Goal: Information Seeking & Learning: Check status

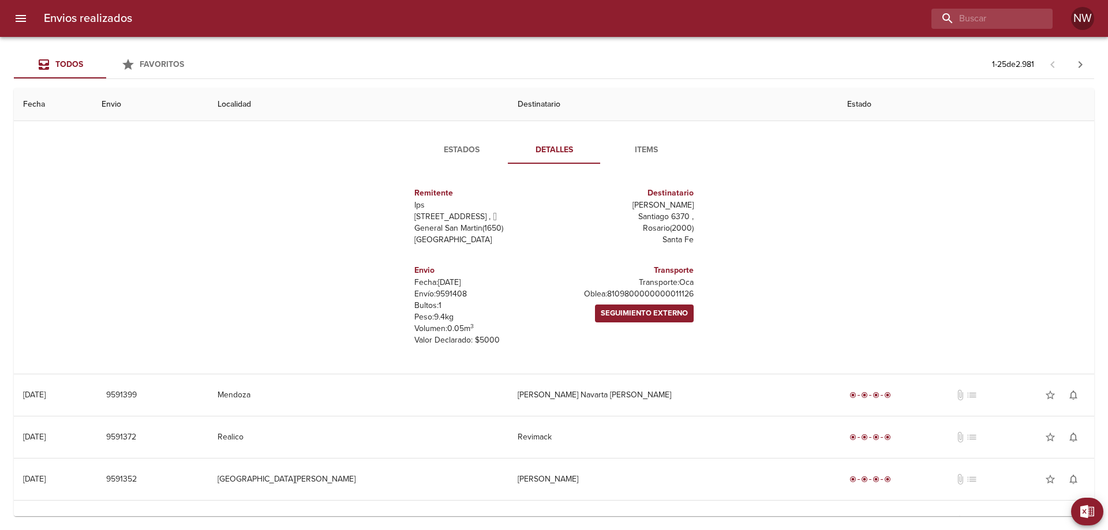
click at [603, 111] on th "Destinatario" at bounding box center [672, 104] width 329 height 33
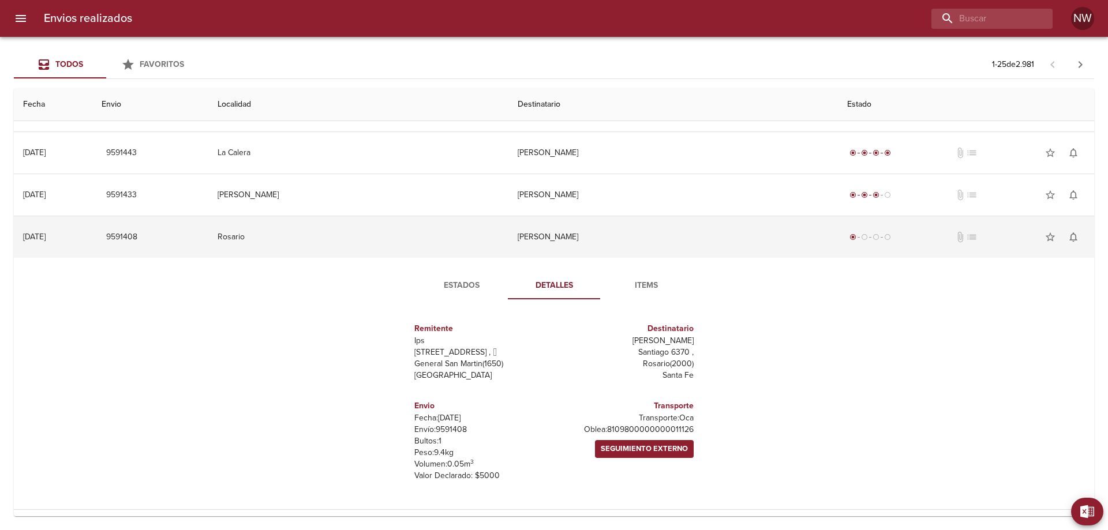
scroll to position [288, 0]
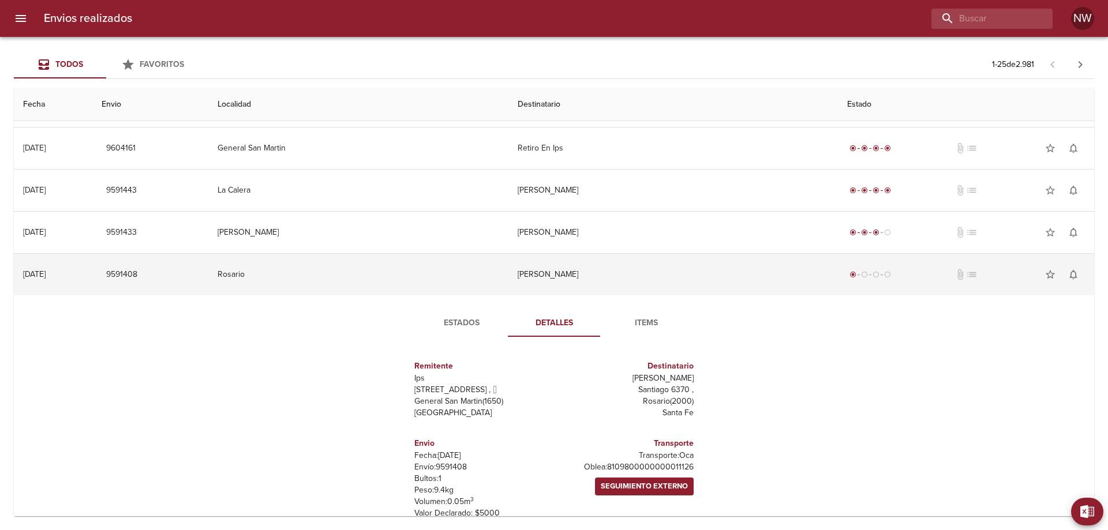
click at [583, 295] on td "[PERSON_NAME]" at bounding box center [672, 275] width 329 height 42
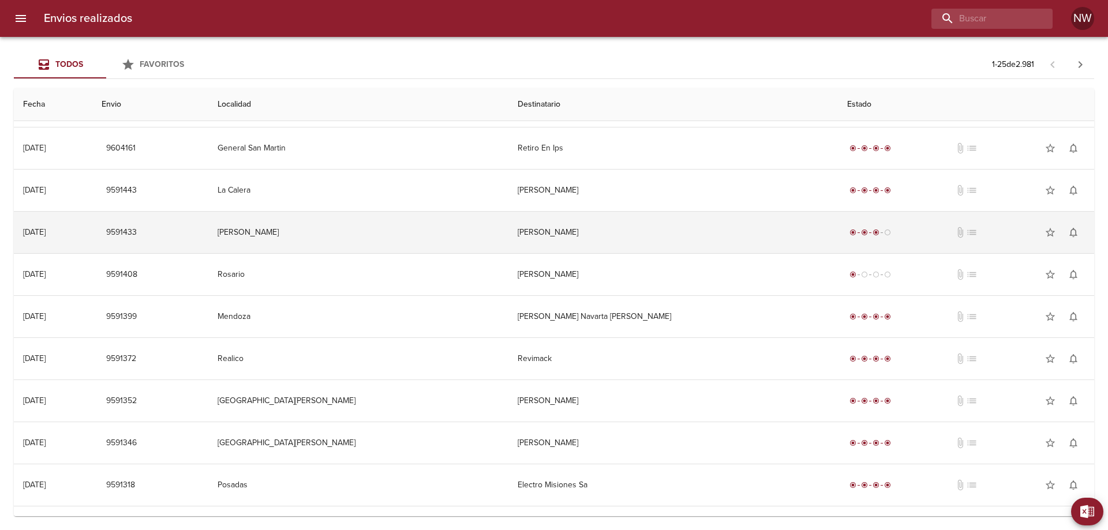
click at [632, 253] on td "[PERSON_NAME]" at bounding box center [672, 233] width 329 height 42
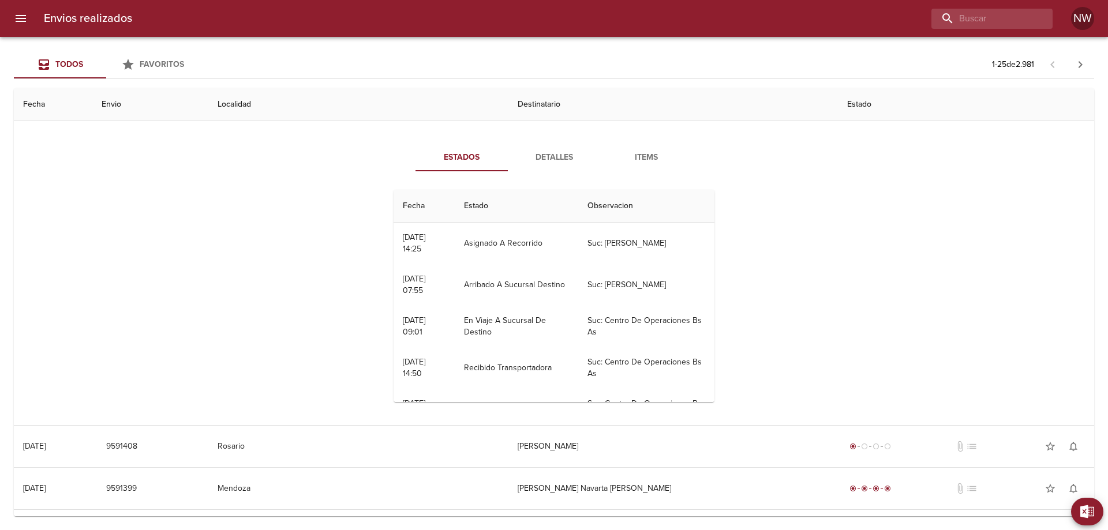
scroll to position [404, 0]
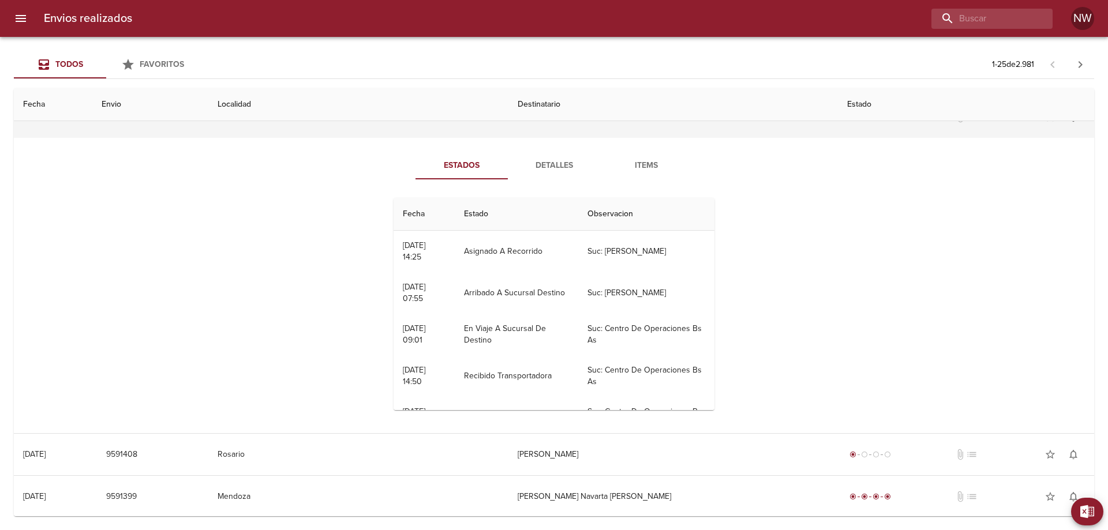
click at [609, 138] on td "[PERSON_NAME]" at bounding box center [672, 117] width 329 height 42
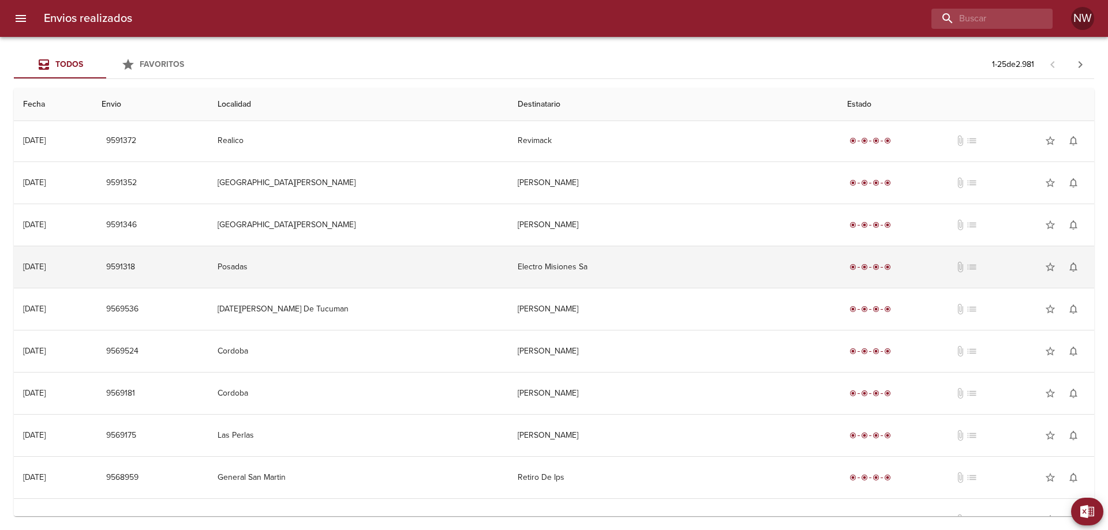
scroll to position [699, 0]
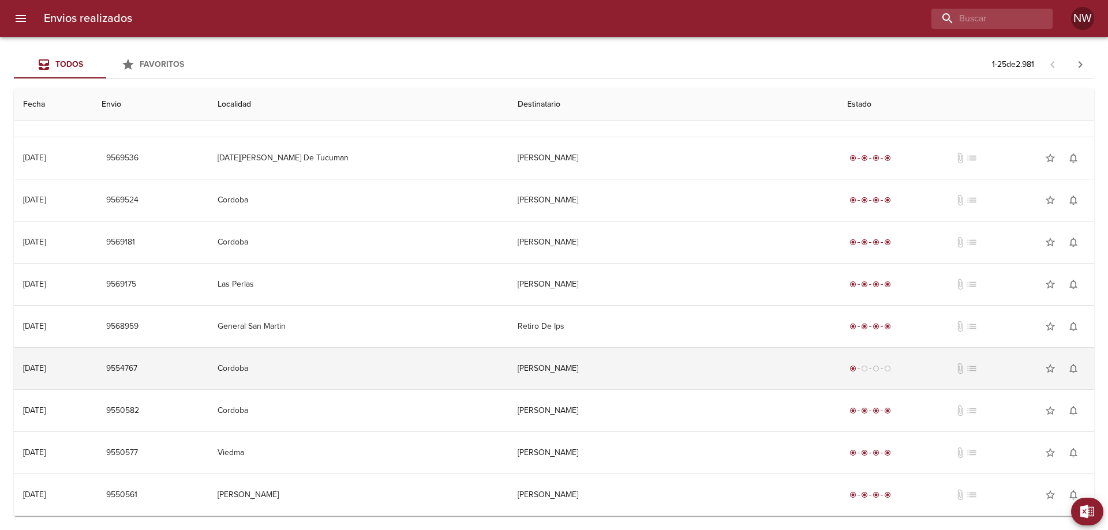
click at [630, 363] on td "[PERSON_NAME]" at bounding box center [672, 369] width 329 height 42
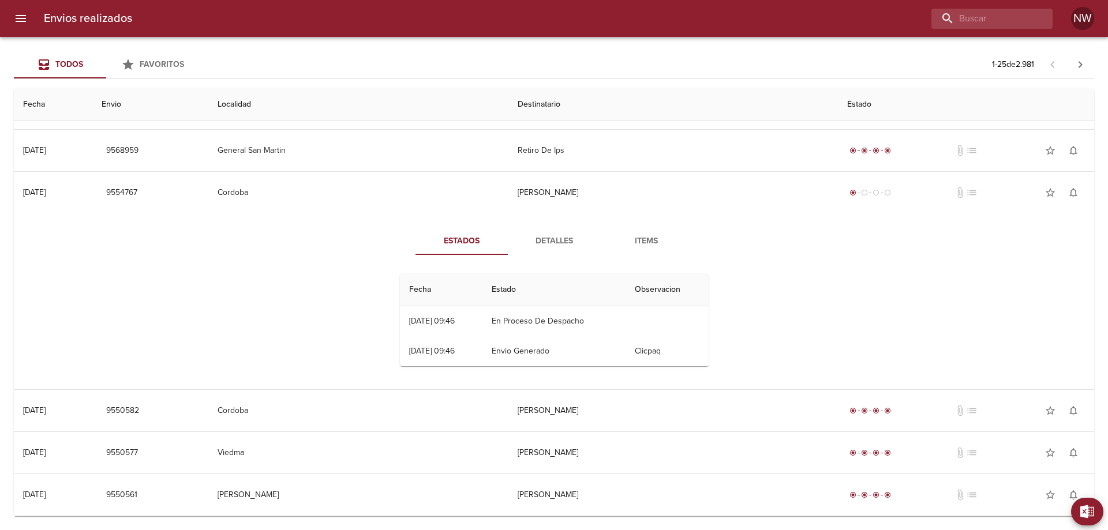
scroll to position [884, 0]
click at [556, 234] on span "Detalles" at bounding box center [554, 241] width 78 height 14
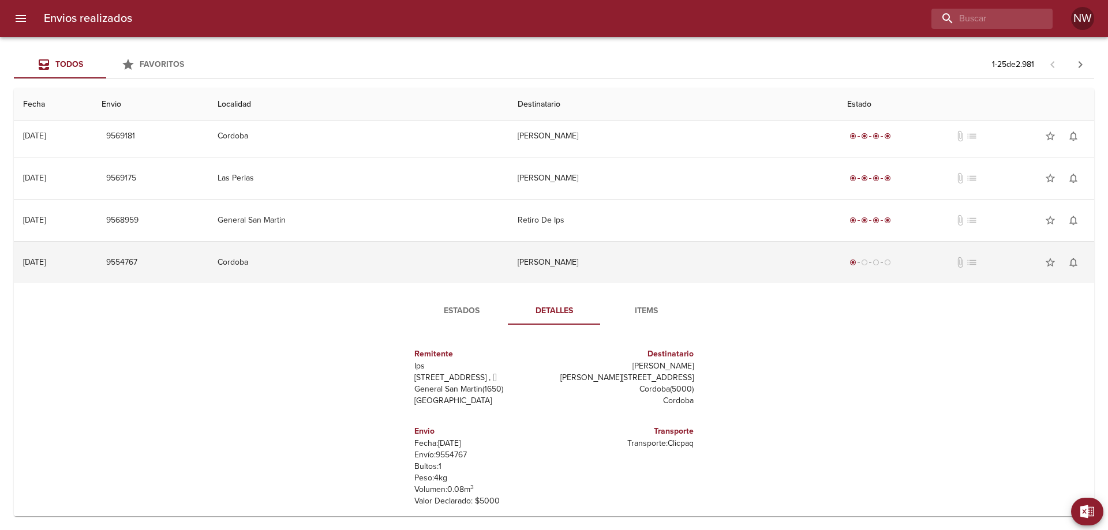
click at [601, 283] on td "[PERSON_NAME]" at bounding box center [672, 263] width 329 height 42
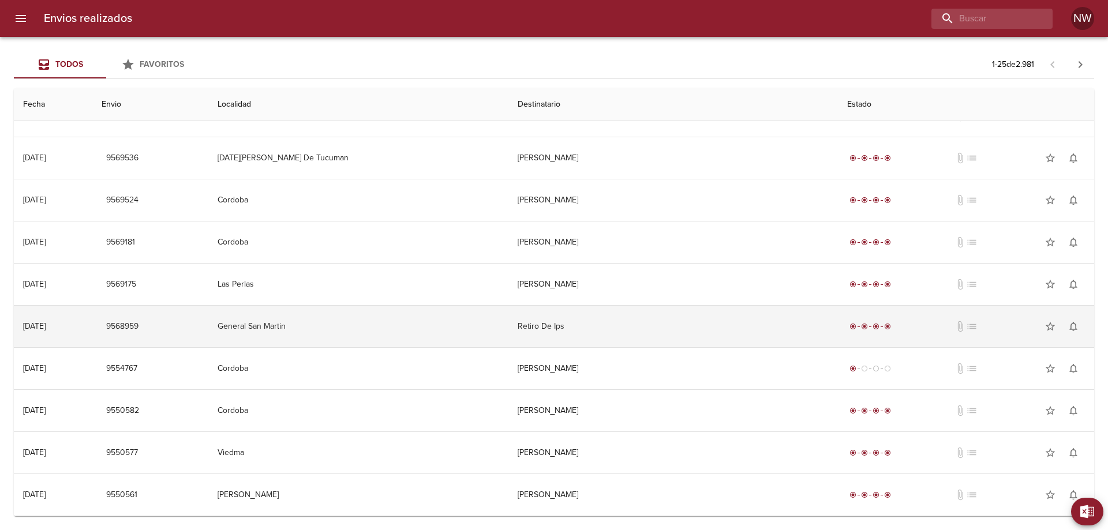
scroll to position [699, 0]
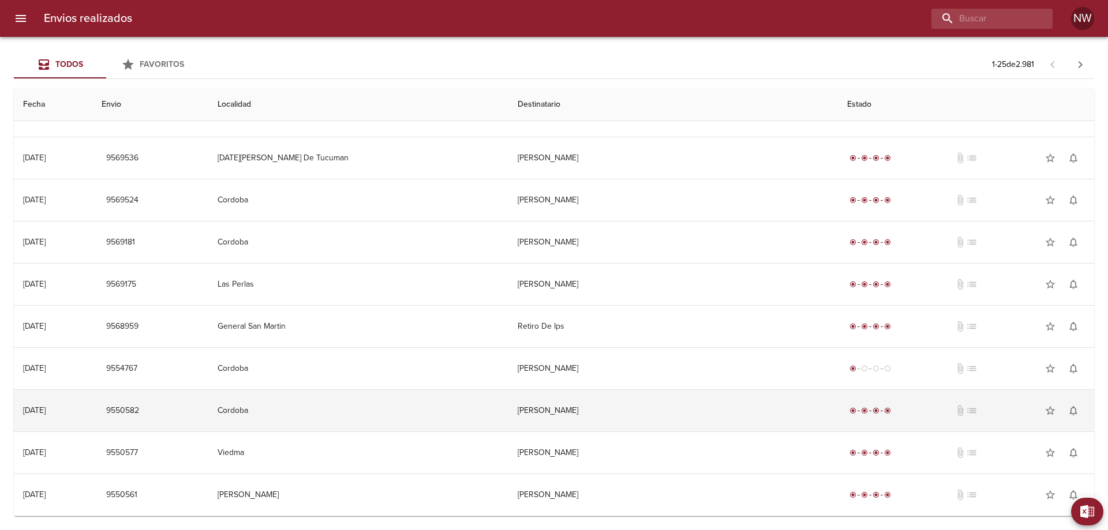
click at [611, 410] on td "[PERSON_NAME]" at bounding box center [672, 411] width 329 height 42
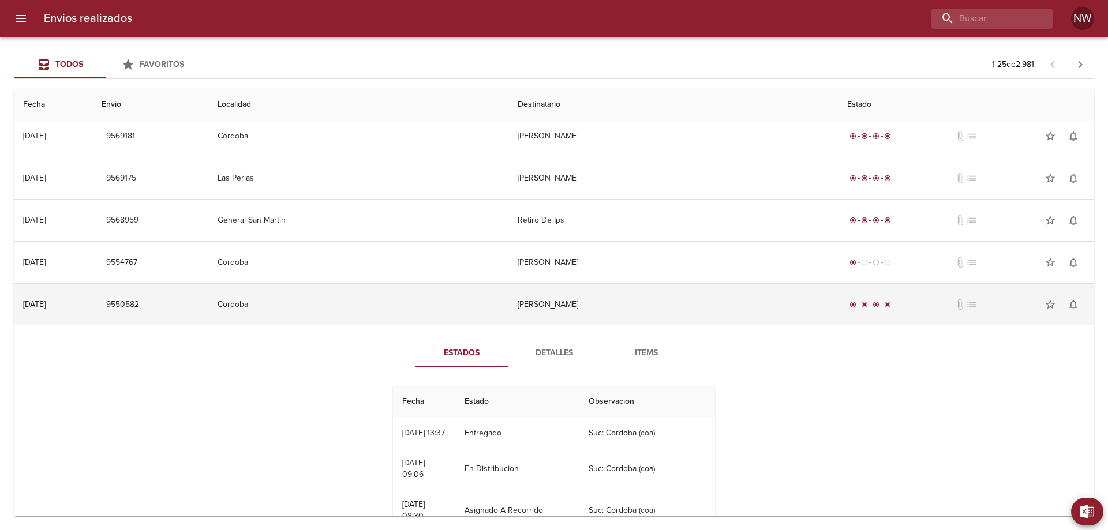
click at [584, 325] on td "[PERSON_NAME]" at bounding box center [672, 305] width 329 height 42
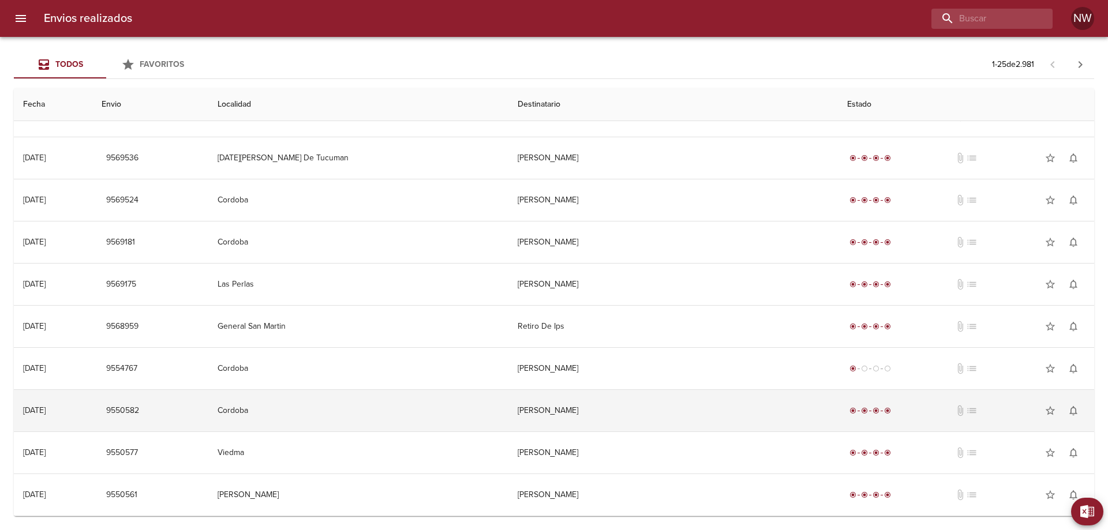
scroll to position [699, 0]
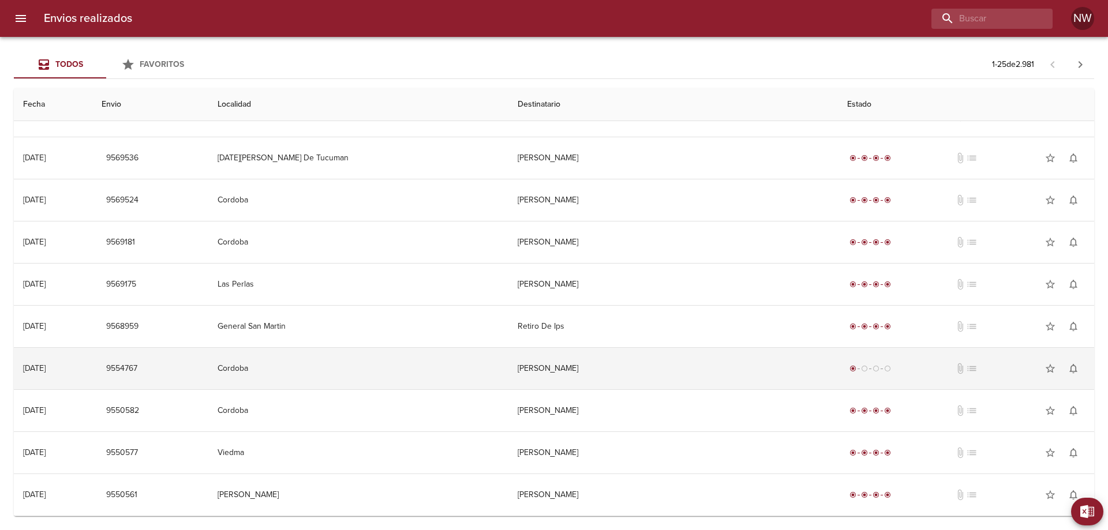
click at [578, 354] on td "[PERSON_NAME]" at bounding box center [672, 369] width 329 height 42
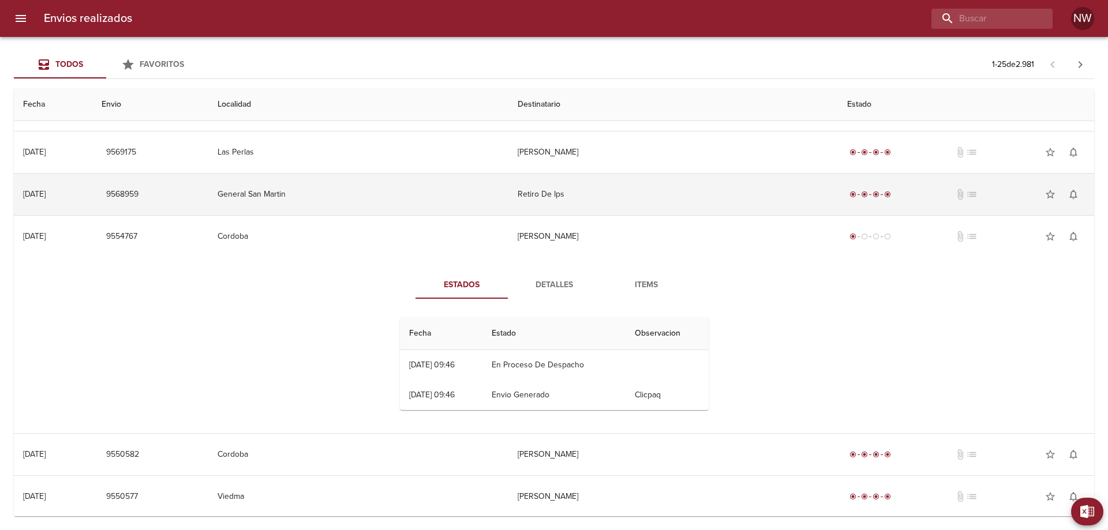
scroll to position [769, 0]
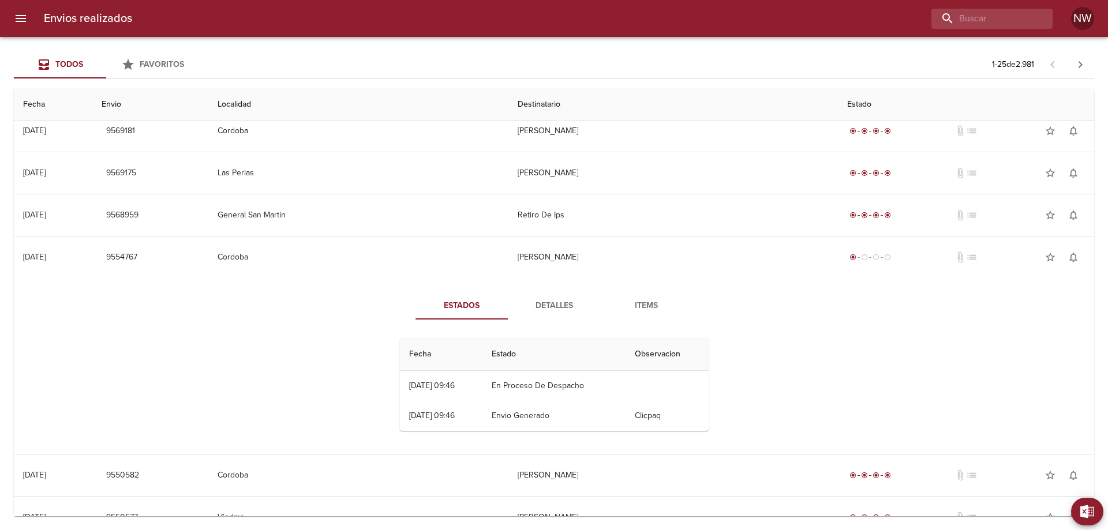
click at [558, 313] on span "Detalles" at bounding box center [554, 306] width 78 height 14
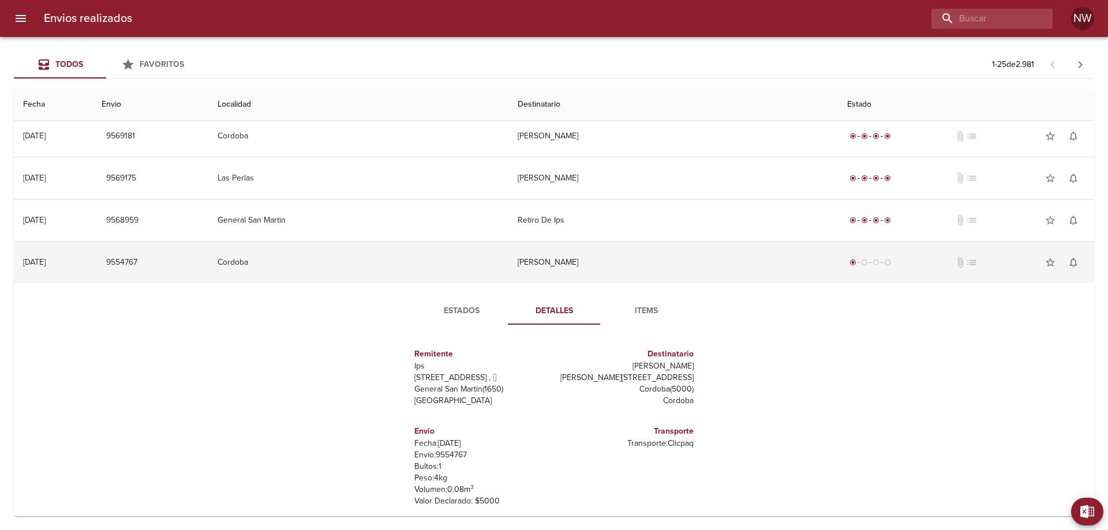
click at [562, 283] on td "[PERSON_NAME]" at bounding box center [672, 263] width 329 height 42
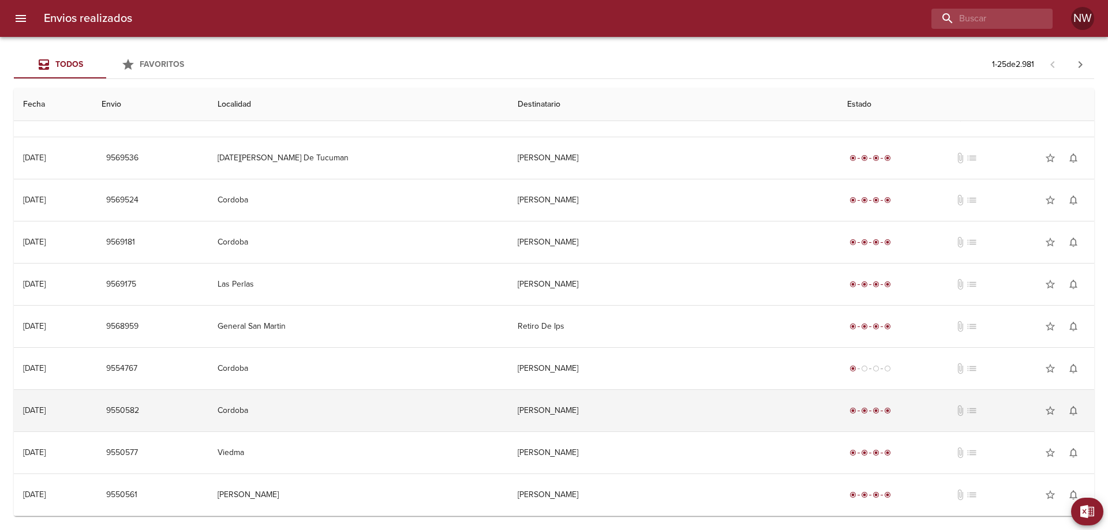
click at [569, 401] on td "[PERSON_NAME]" at bounding box center [672, 411] width 329 height 42
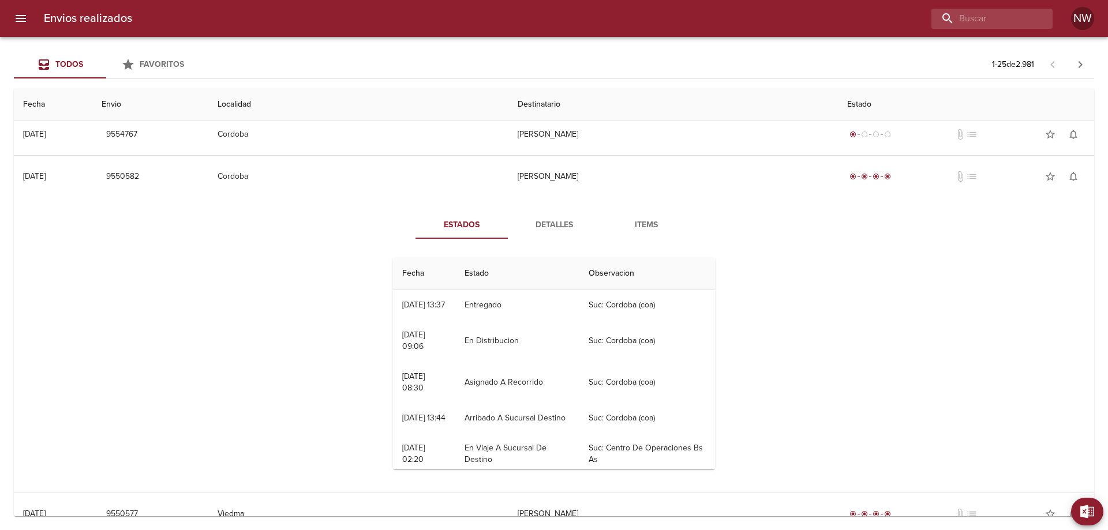
scroll to position [995, 0]
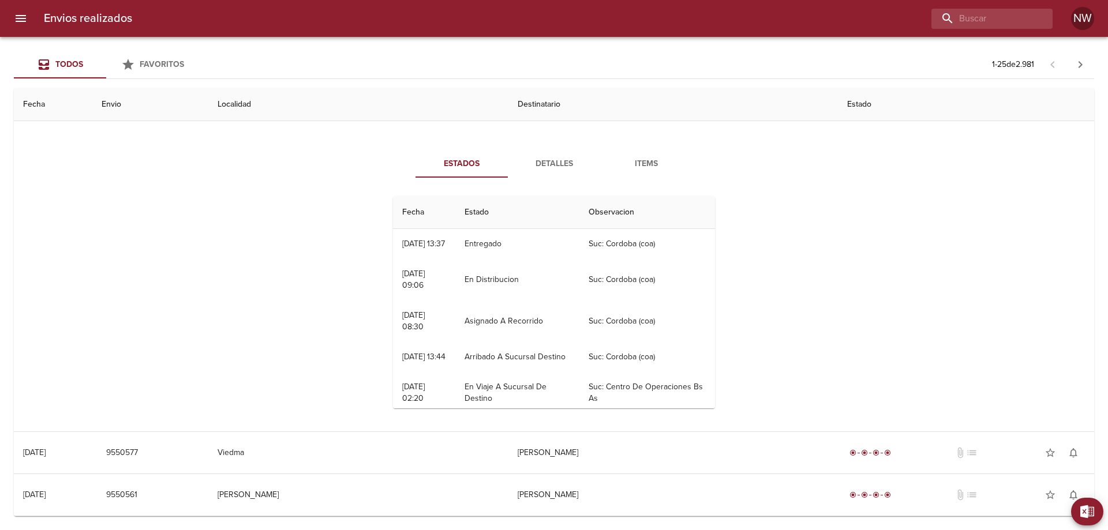
click at [551, 157] on span "Detalles" at bounding box center [554, 164] width 78 height 14
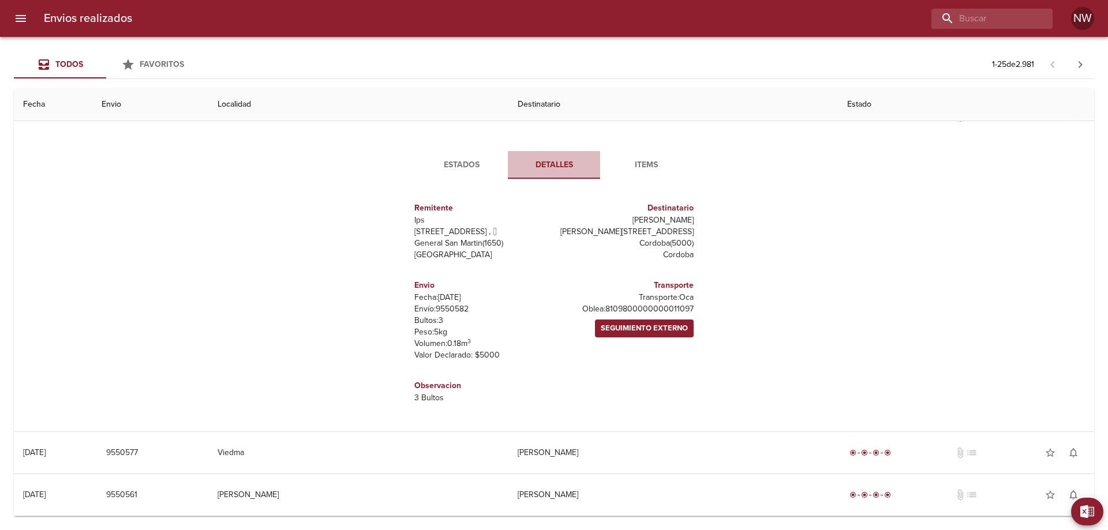
click at [554, 158] on span "Detalles" at bounding box center [554, 165] width 78 height 14
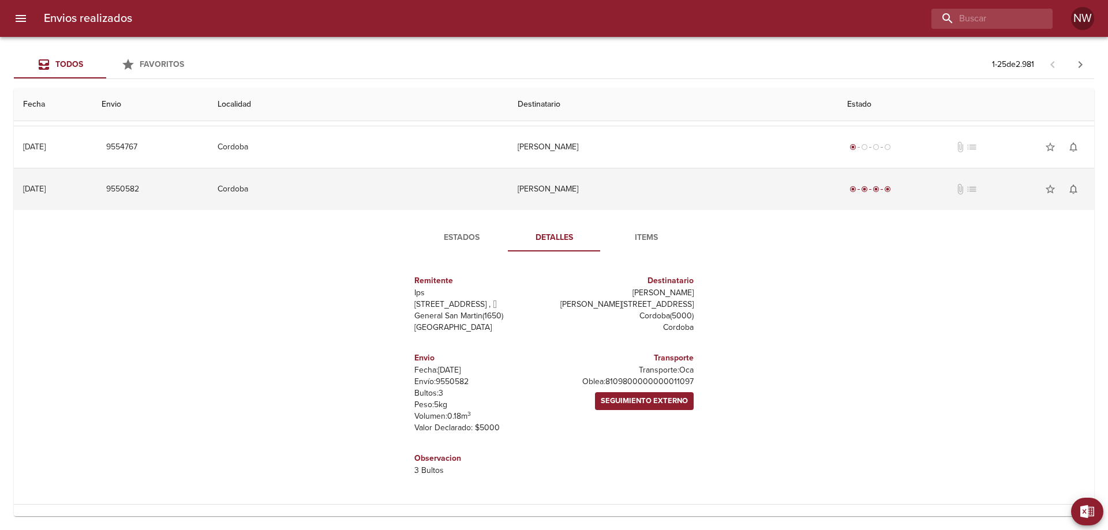
click at [563, 210] on td "[PERSON_NAME]" at bounding box center [672, 189] width 329 height 42
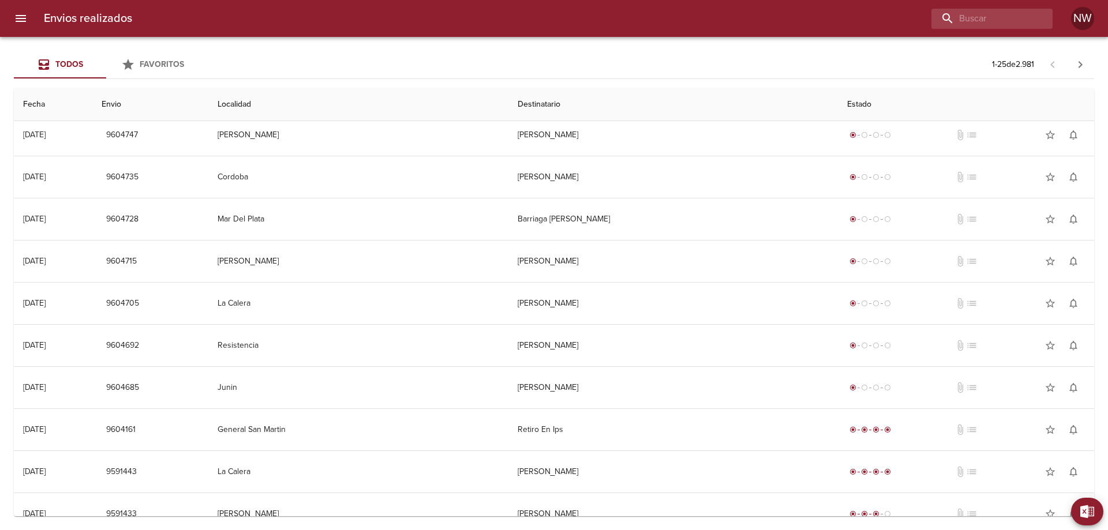
scroll to position [0, 0]
